Goal: Information Seeking & Learning: Understand process/instructions

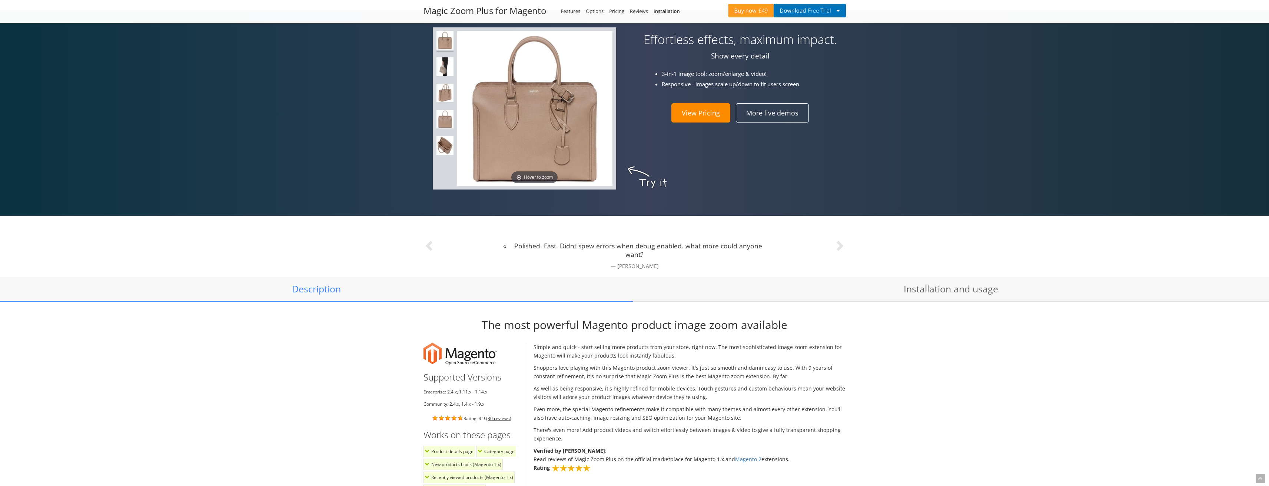
scroll to position [667, 0]
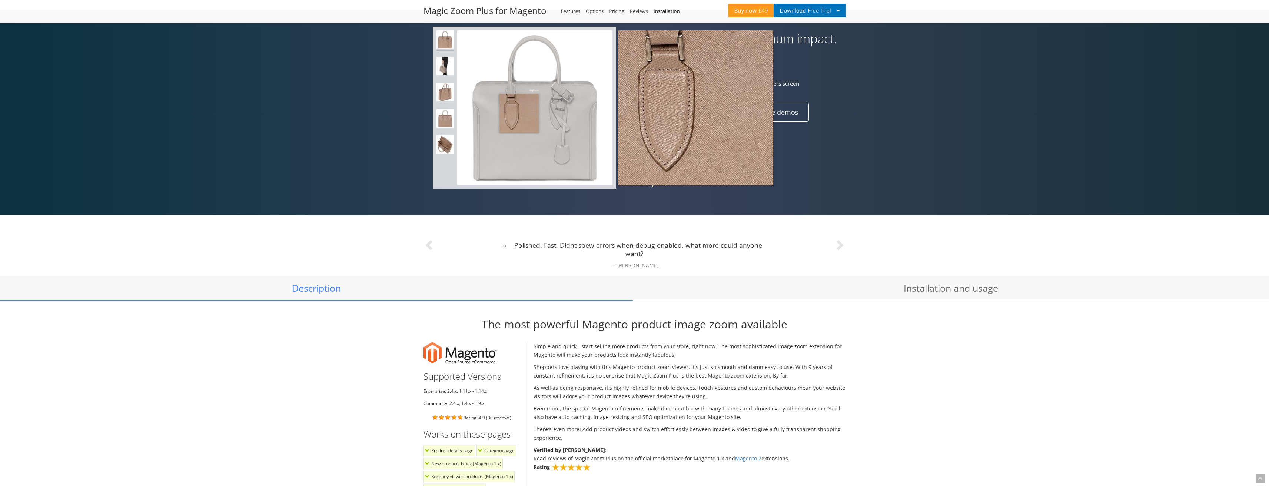
click at [519, 113] on img at bounding box center [534, 107] width 155 height 155
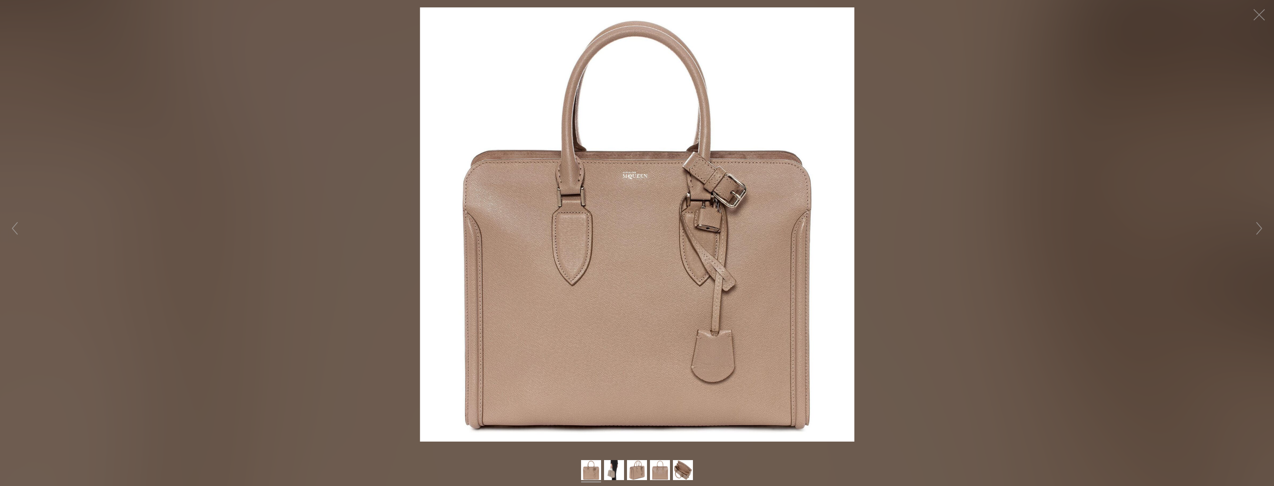
click at [303, 148] on figure "Click to expand" at bounding box center [637, 224] width 1274 height 435
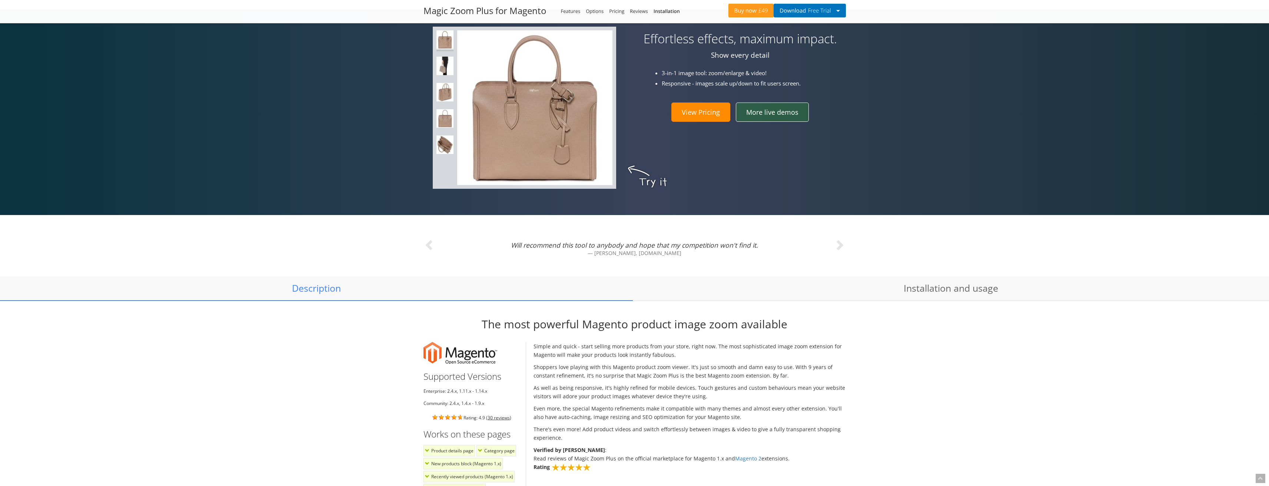
click at [783, 111] on link "More live demos" at bounding box center [772, 112] width 73 height 19
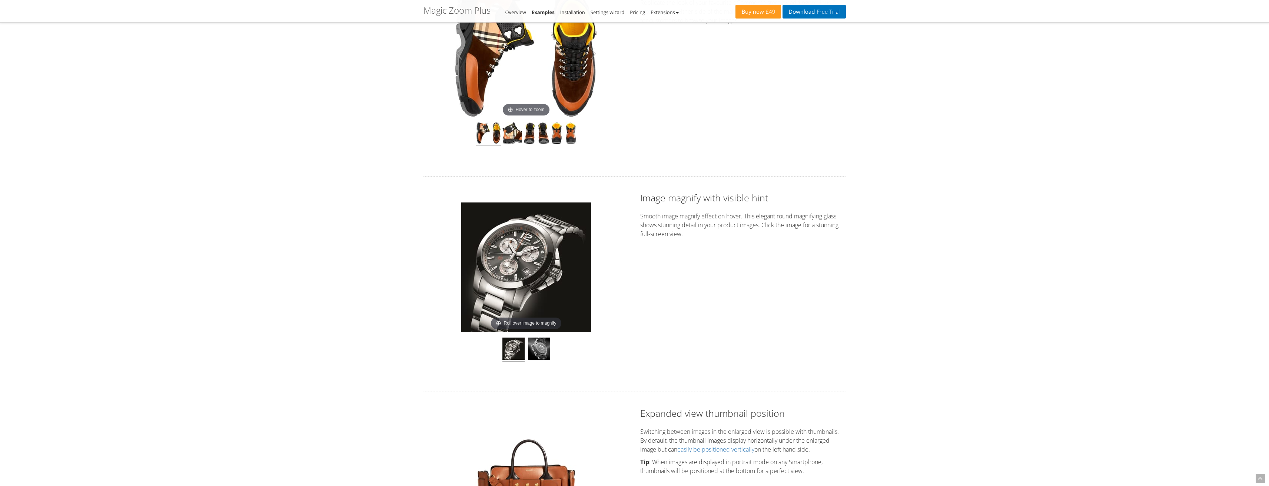
scroll to position [333, 0]
click at [666, 12] on link "Extensions" at bounding box center [665, 12] width 28 height 7
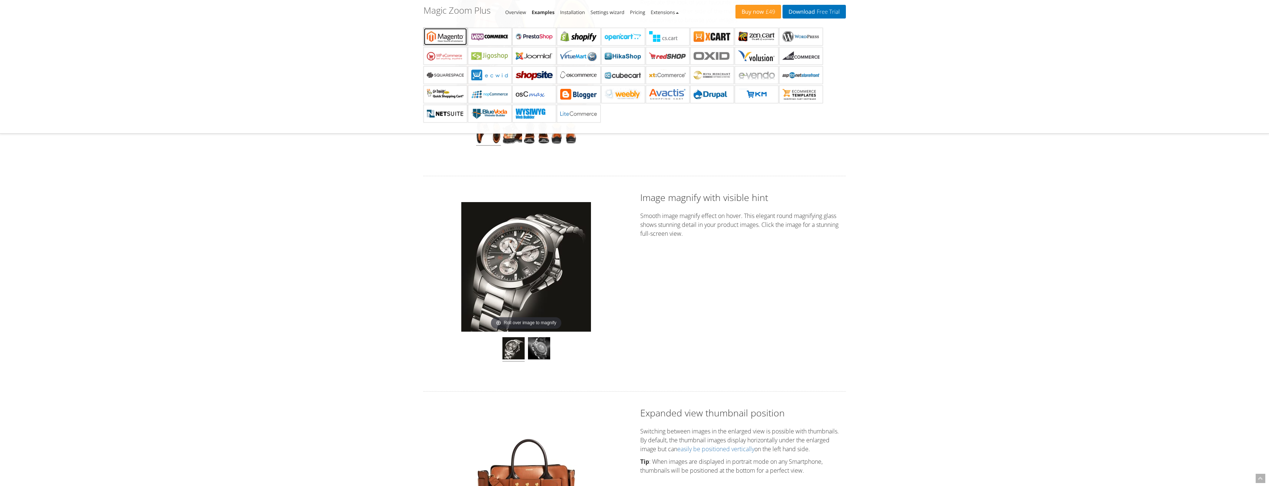
click at [434, 34] on b "Magic Zoom Plus for Magento" at bounding box center [445, 36] width 37 height 11
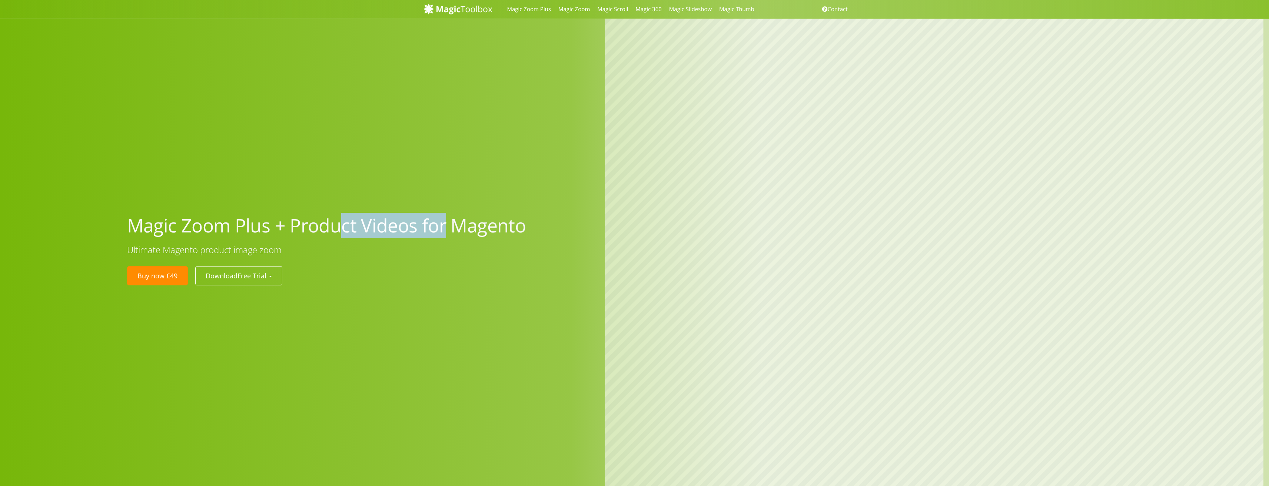
drag, startPoint x: 328, startPoint y: 223, endPoint x: 434, endPoint y: 225, distance: 106.0
click at [434, 225] on h1 "Magic Zoom Plus + Product Videos for Magento" at bounding box center [360, 226] width 467 height 24
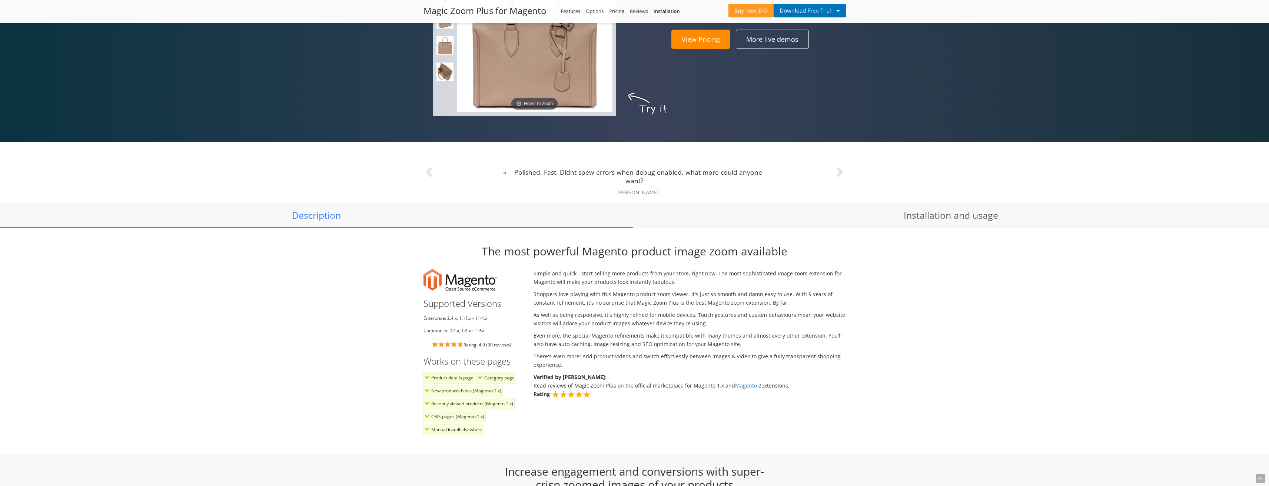
click at [1009, 291] on div "The most powerful Magento product image zoom available Supported Versions Enter…" at bounding box center [634, 344] width 1269 height 220
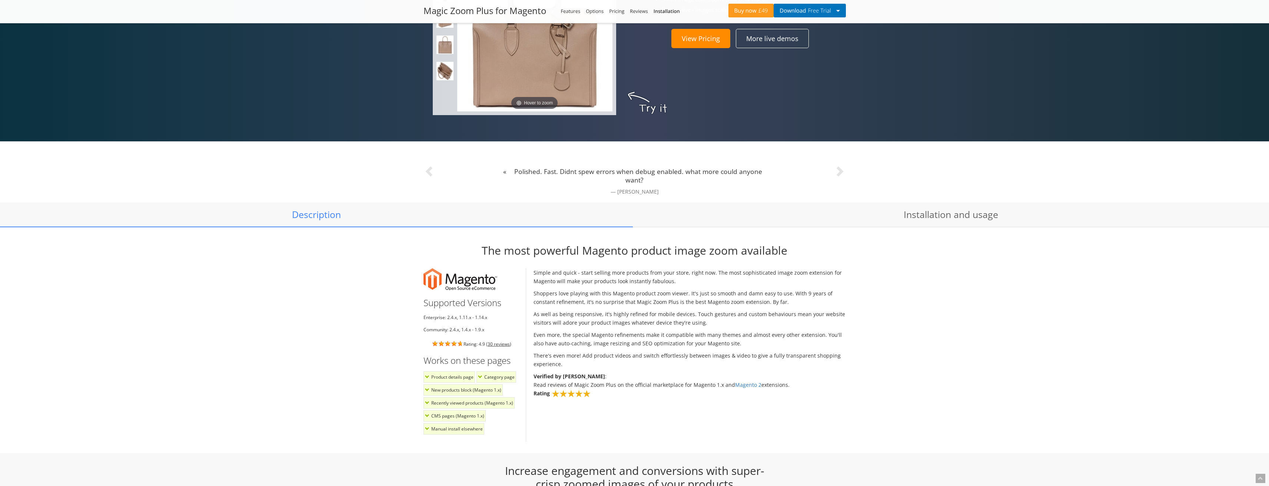
click at [1009, 289] on div "The most powerful Magento product image zoom available Supported Versions Enter…" at bounding box center [634, 343] width 1269 height 220
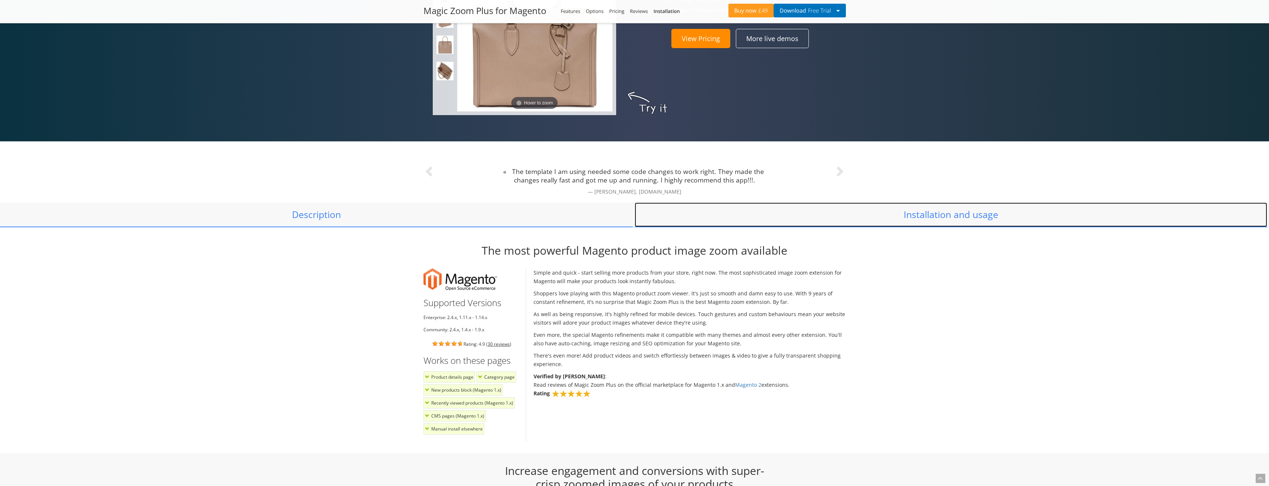
click at [937, 221] on link "Installation and usage" at bounding box center [951, 215] width 633 height 24
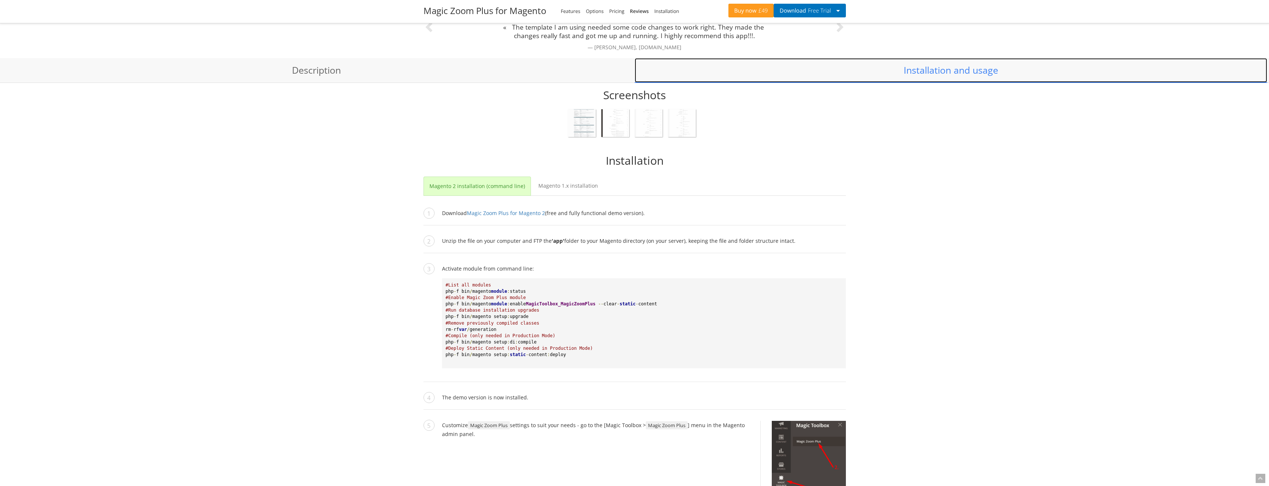
scroll to position [941, 0]
